Goal: Information Seeking & Learning: Understand process/instructions

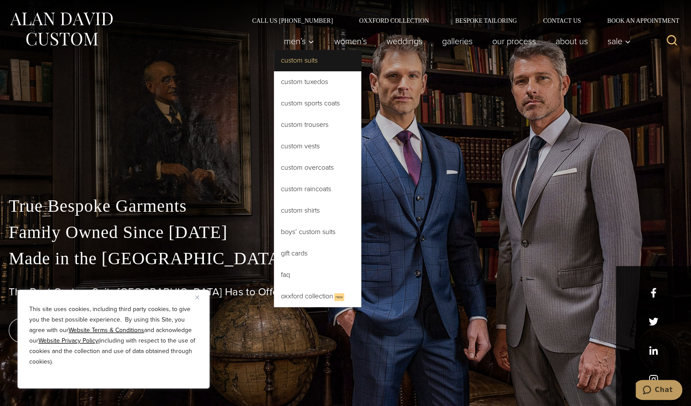
click at [303, 56] on link "Custom Suits" at bounding box center [317, 60] width 87 height 21
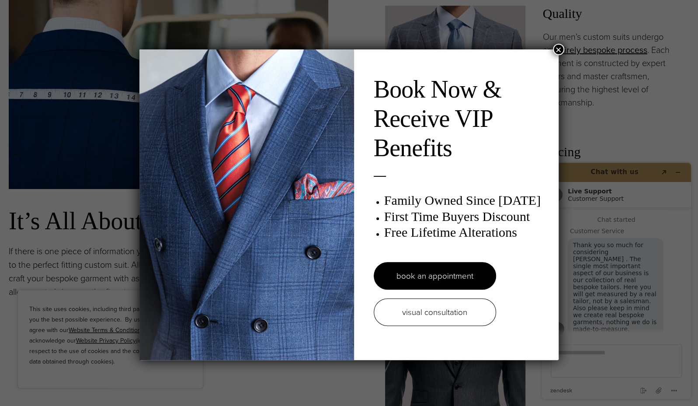
click at [553, 49] on button "×" at bounding box center [558, 49] width 11 height 11
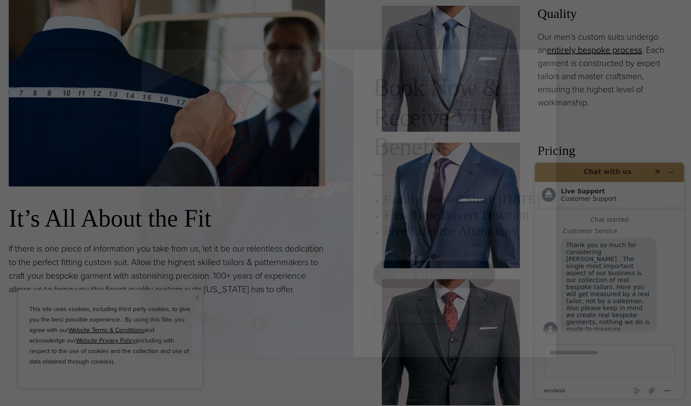
click at [588, 54] on div "Book Now & Receive VIP Benefits Family Owned Since 1913 First Time Buyers Disco…" at bounding box center [345, 203] width 691 height 406
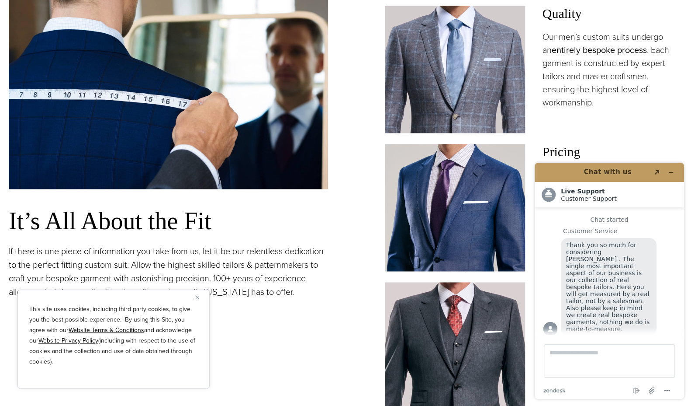
click at [590, 46] on link "entirely bespoke process" at bounding box center [599, 49] width 95 height 13
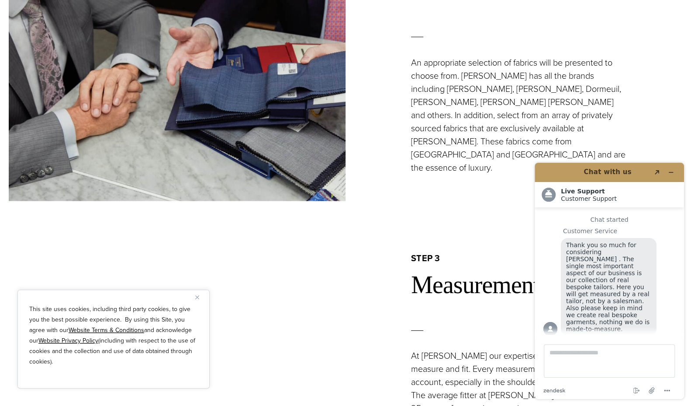
scroll to position [1311, 0]
